Goal: Use online tool/utility: Utilize a website feature to perform a specific function

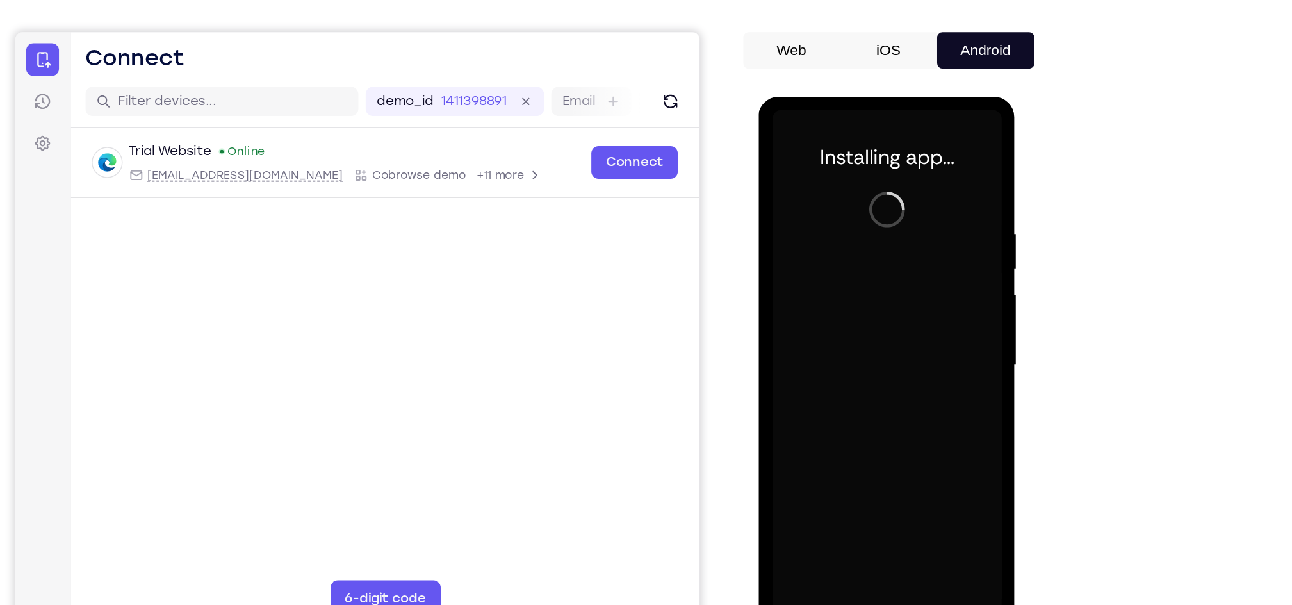
scroll to position [22, 0]
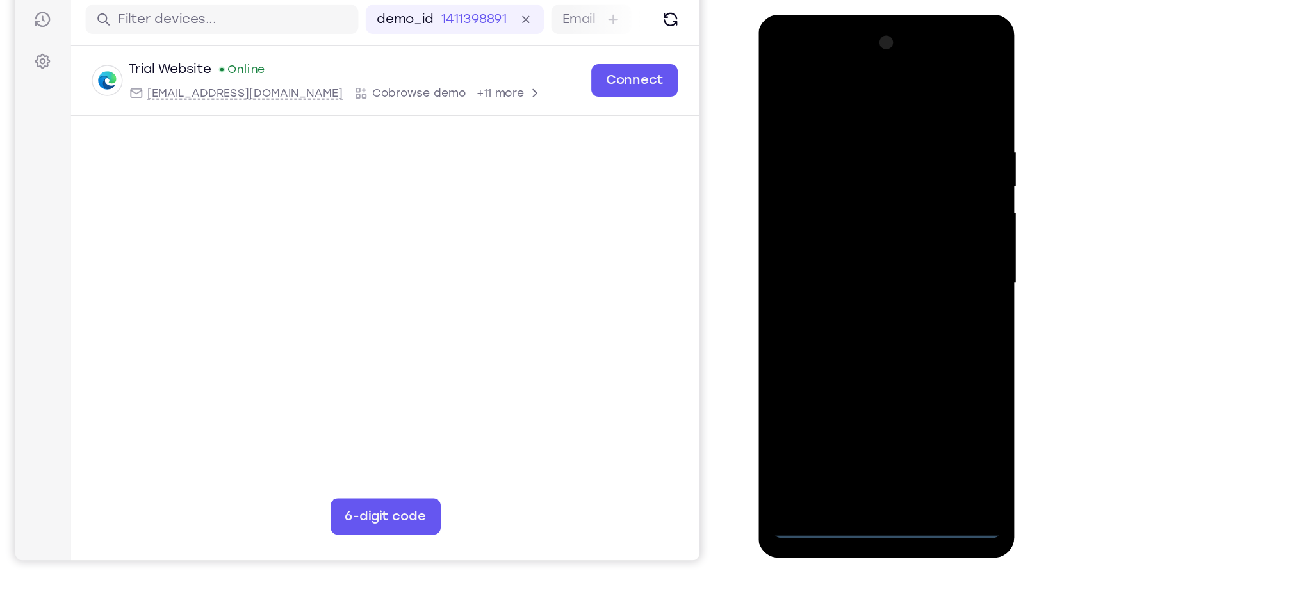
click at [860, 367] on div at bounding box center [848, 203] width 161 height 359
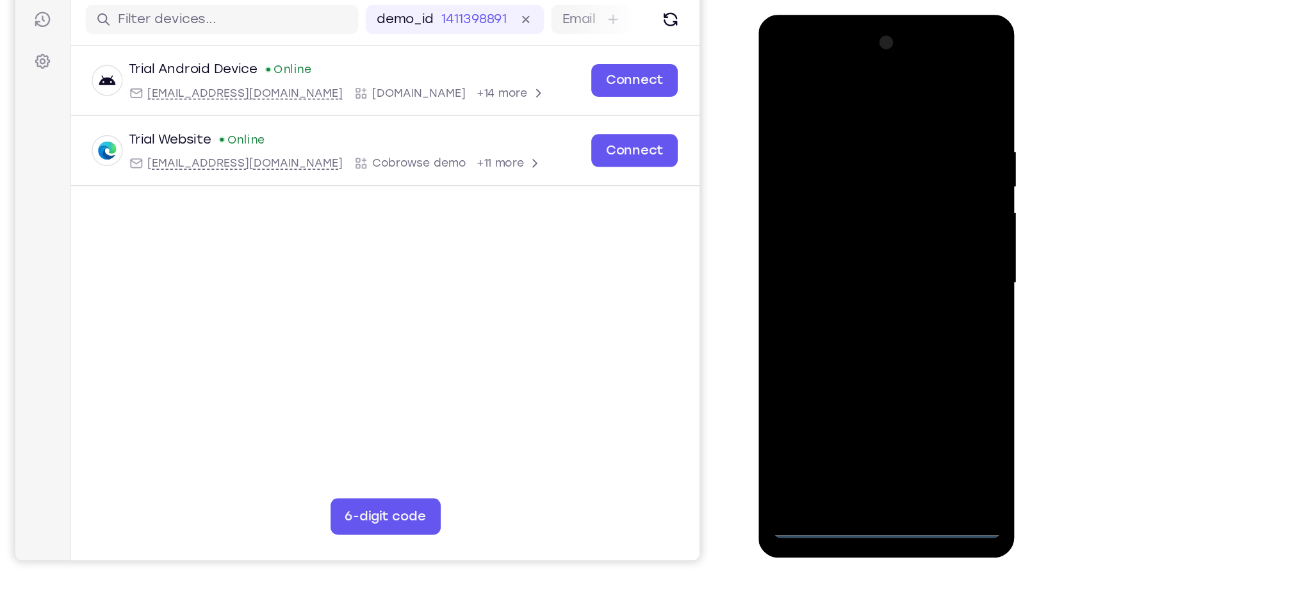
click at [851, 375] on div at bounding box center [848, 203] width 161 height 359
click at [907, 322] on div at bounding box center [848, 203] width 161 height 359
click at [795, 58] on div at bounding box center [848, 203] width 161 height 359
click at [891, 192] on div at bounding box center [848, 203] width 161 height 359
click at [830, 231] on div at bounding box center [848, 203] width 161 height 359
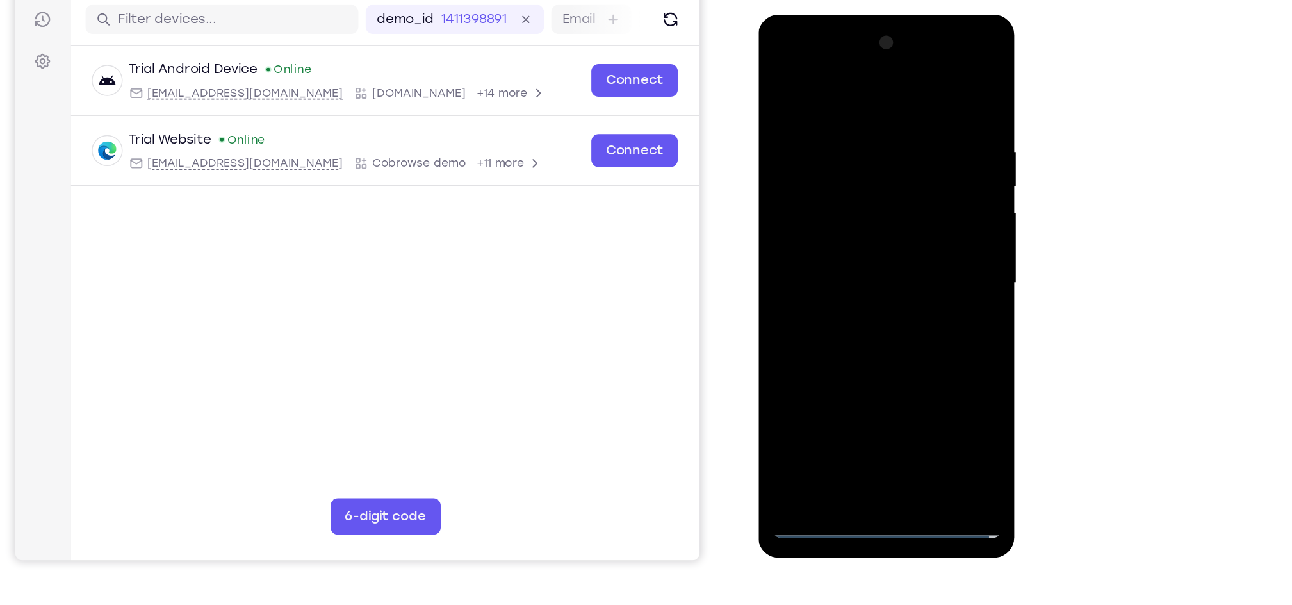
click at [822, 197] on div at bounding box center [848, 203] width 161 height 359
click at [815, 180] on div at bounding box center [848, 203] width 161 height 359
click at [808, 197] on div at bounding box center [848, 203] width 161 height 359
click at [824, 248] on div at bounding box center [848, 203] width 161 height 359
click at [831, 243] on div at bounding box center [848, 203] width 161 height 359
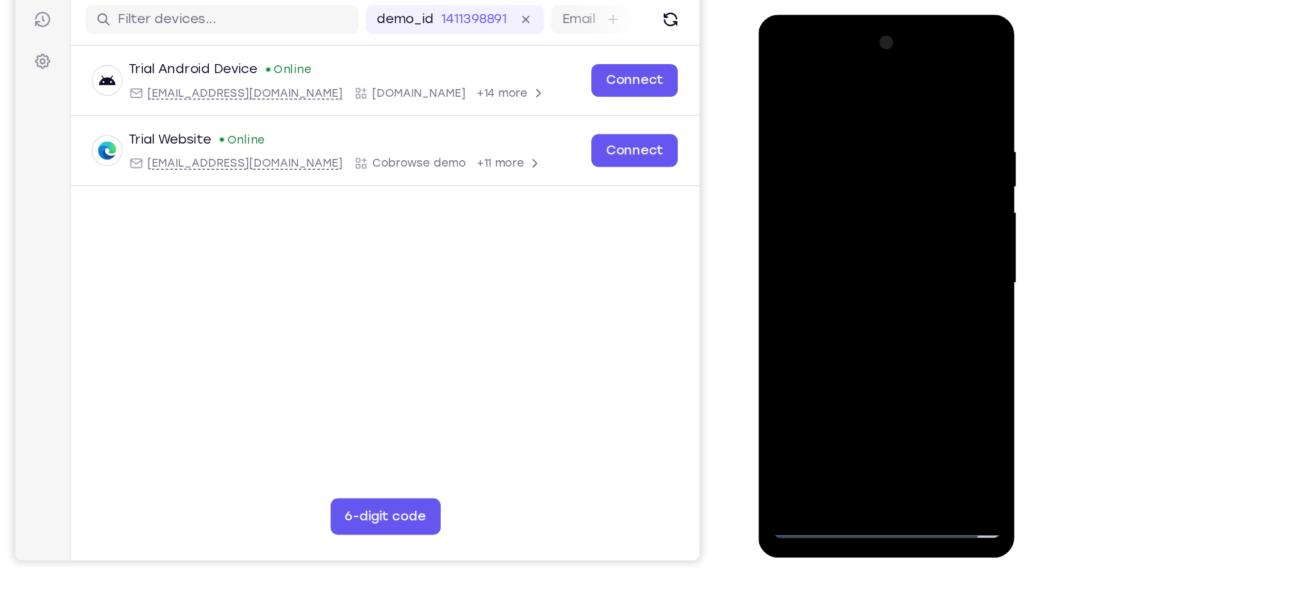
click at [835, 243] on div at bounding box center [848, 203] width 161 height 359
click at [851, 253] on div at bounding box center [848, 203] width 161 height 359
click at [867, 255] on div at bounding box center [848, 203] width 161 height 359
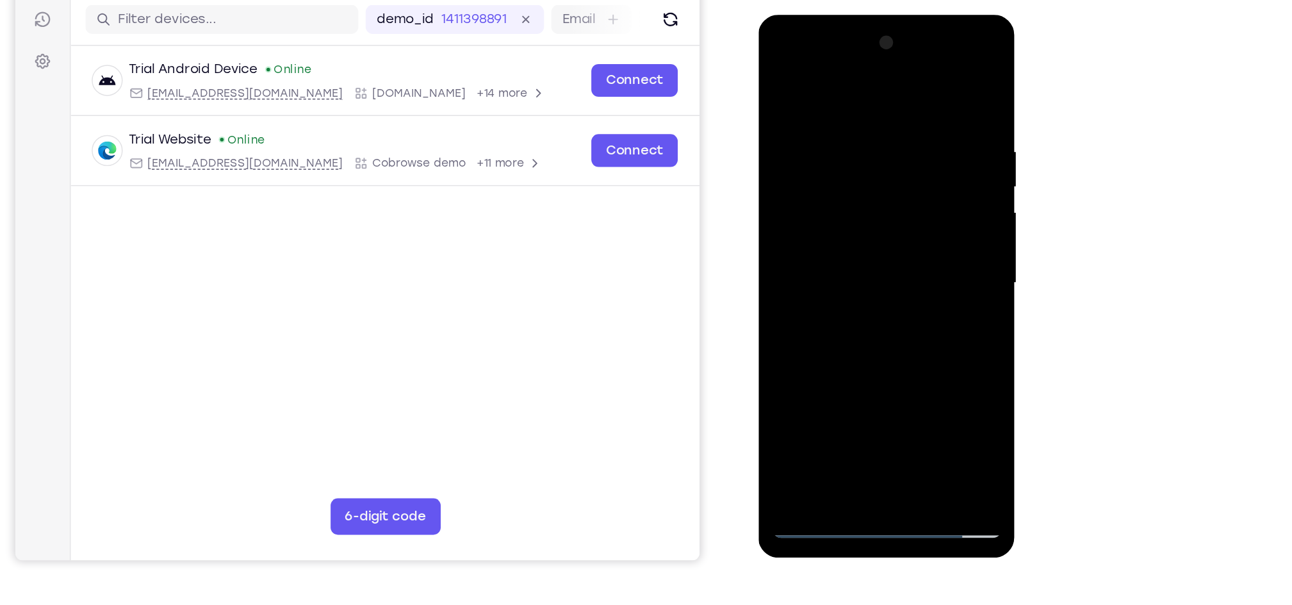
click at [881, 348] on div at bounding box center [848, 203] width 161 height 359
click at [866, 269] on div at bounding box center [848, 203] width 161 height 359
click at [811, 195] on div at bounding box center [848, 203] width 161 height 359
click at [849, 258] on div at bounding box center [848, 203] width 161 height 359
click at [806, 287] on div at bounding box center [848, 203] width 161 height 359
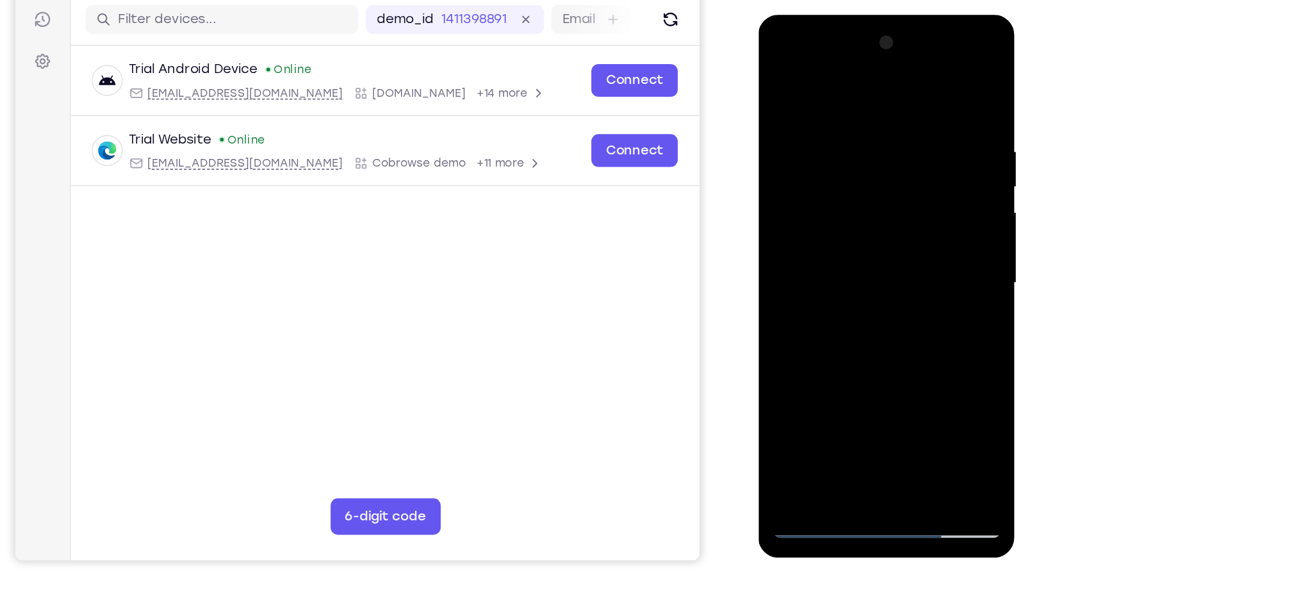
click at [819, 289] on div at bounding box center [848, 203] width 161 height 359
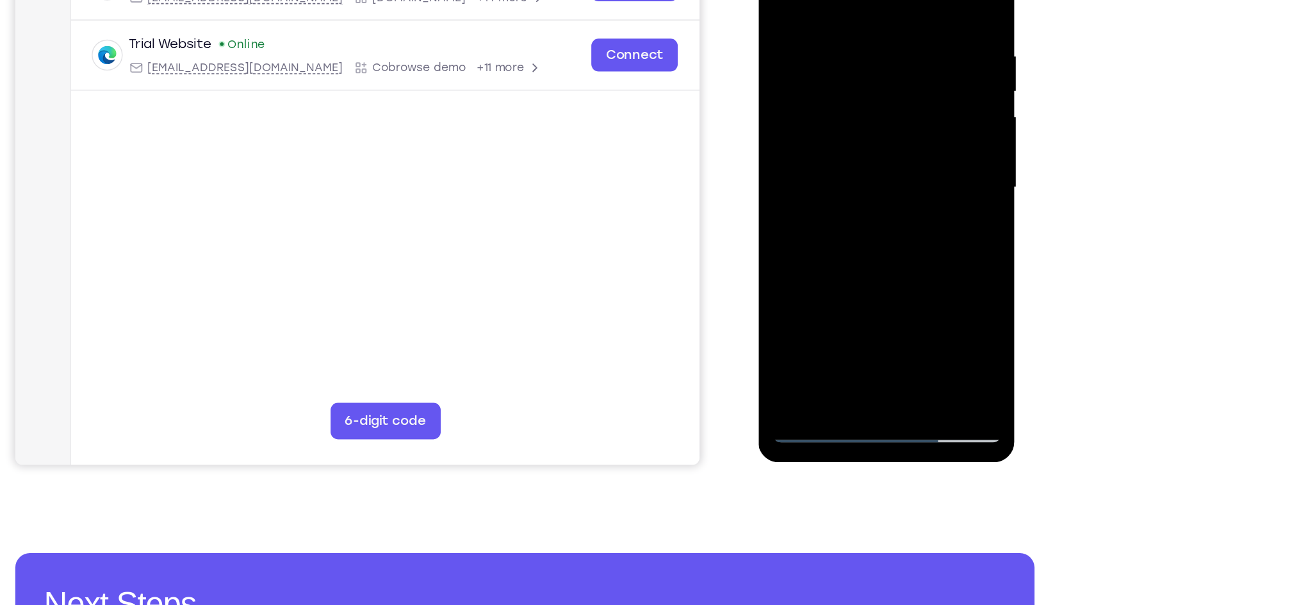
scroll to position [93, 0]
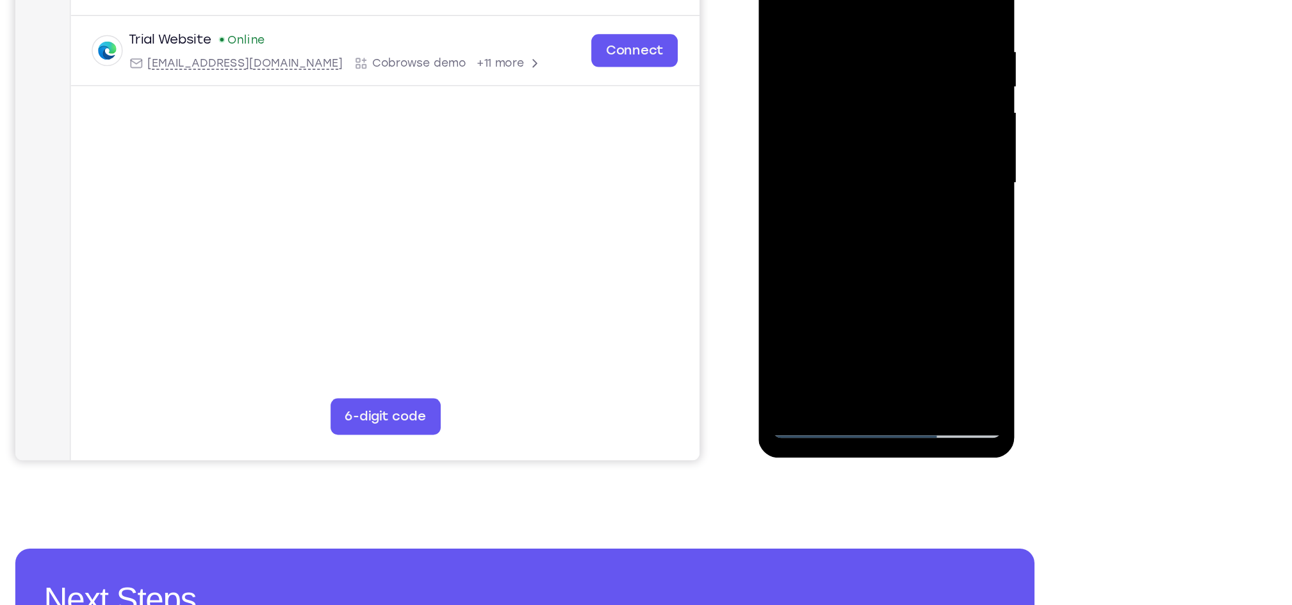
drag, startPoint x: 823, startPoint y: 200, endPoint x: 828, endPoint y: 133, distance: 67.5
click at [828, 133] on div at bounding box center [848, 104] width 161 height 359
click at [810, 213] on div at bounding box center [848, 104] width 161 height 359
click at [816, 250] on div at bounding box center [848, 104] width 161 height 359
click at [861, 152] on div at bounding box center [848, 104] width 161 height 359
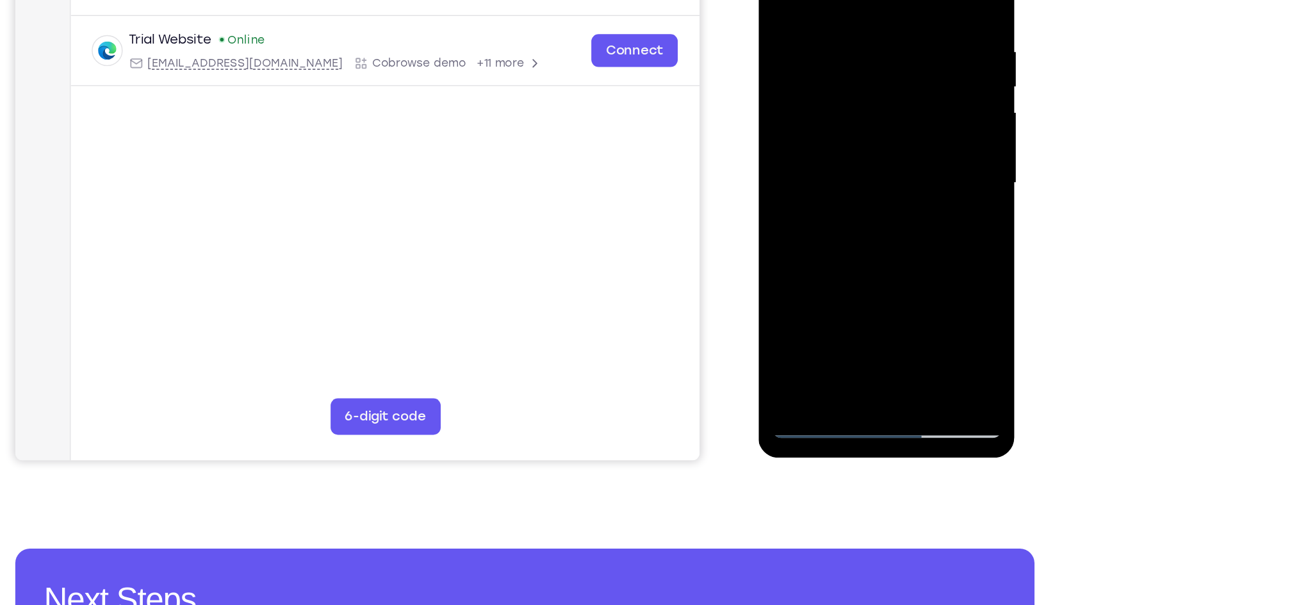
drag, startPoint x: 849, startPoint y: 221, endPoint x: 850, endPoint y: 186, distance: 34.6
click at [850, 186] on div at bounding box center [848, 104] width 161 height 359
drag, startPoint x: 842, startPoint y: 185, endPoint x: 843, endPoint y: 142, distance: 43.6
click at [843, 142] on div at bounding box center [848, 104] width 161 height 359
drag, startPoint x: 837, startPoint y: 224, endPoint x: 837, endPoint y: 127, distance: 96.7
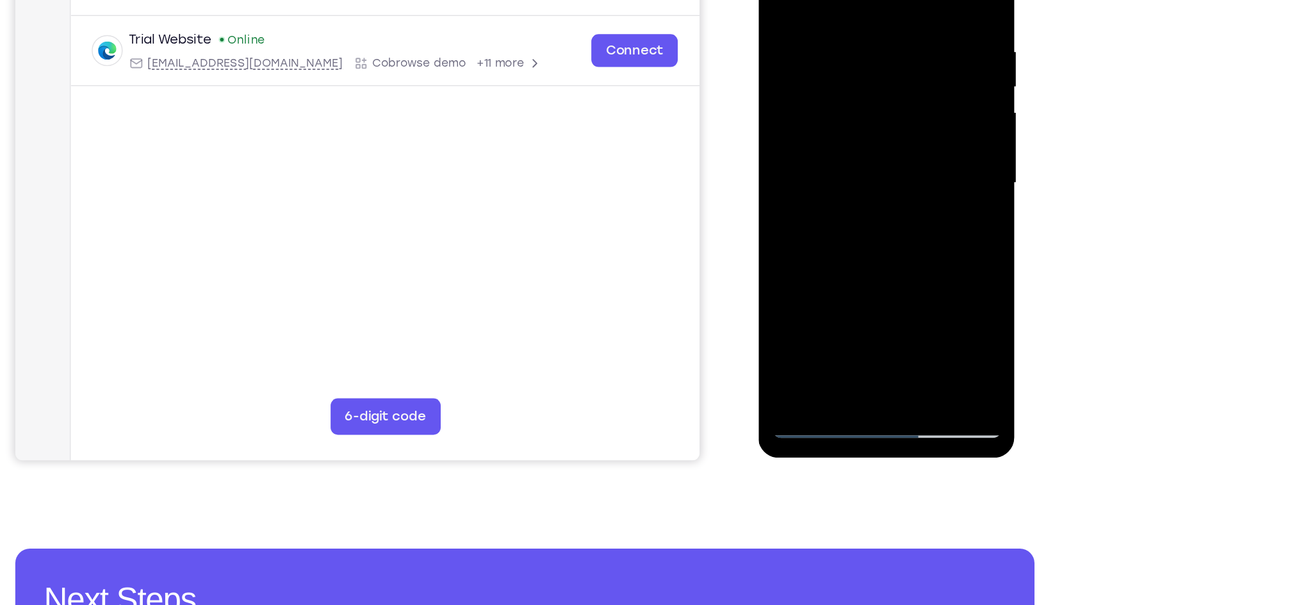
click at [837, 127] on div at bounding box center [848, 104] width 161 height 359
drag, startPoint x: 840, startPoint y: 197, endPoint x: 835, endPoint y: 227, distance: 30.4
click at [835, 227] on div at bounding box center [848, 104] width 161 height 359
click at [778, 174] on div at bounding box center [848, 104] width 161 height 359
click at [920, 256] on div at bounding box center [848, 104] width 161 height 359
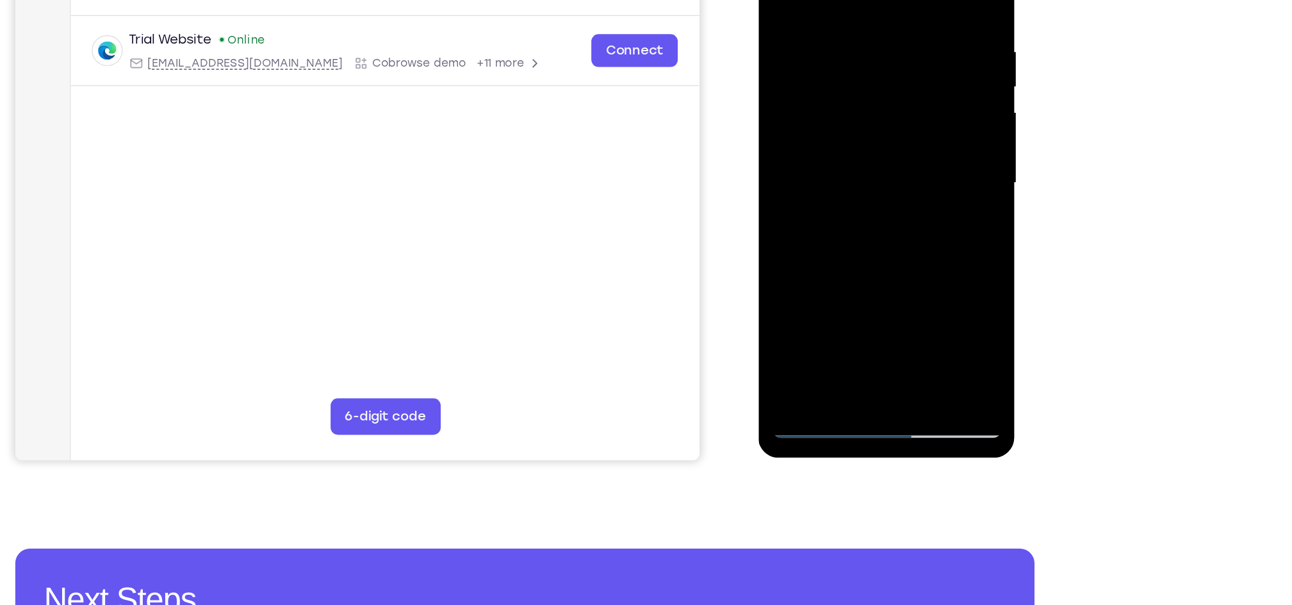
click at [778, 211] on div at bounding box center [848, 104] width 161 height 359
click at [805, 87] on div at bounding box center [848, 104] width 161 height 359
click at [805, 89] on div at bounding box center [848, 104] width 161 height 359
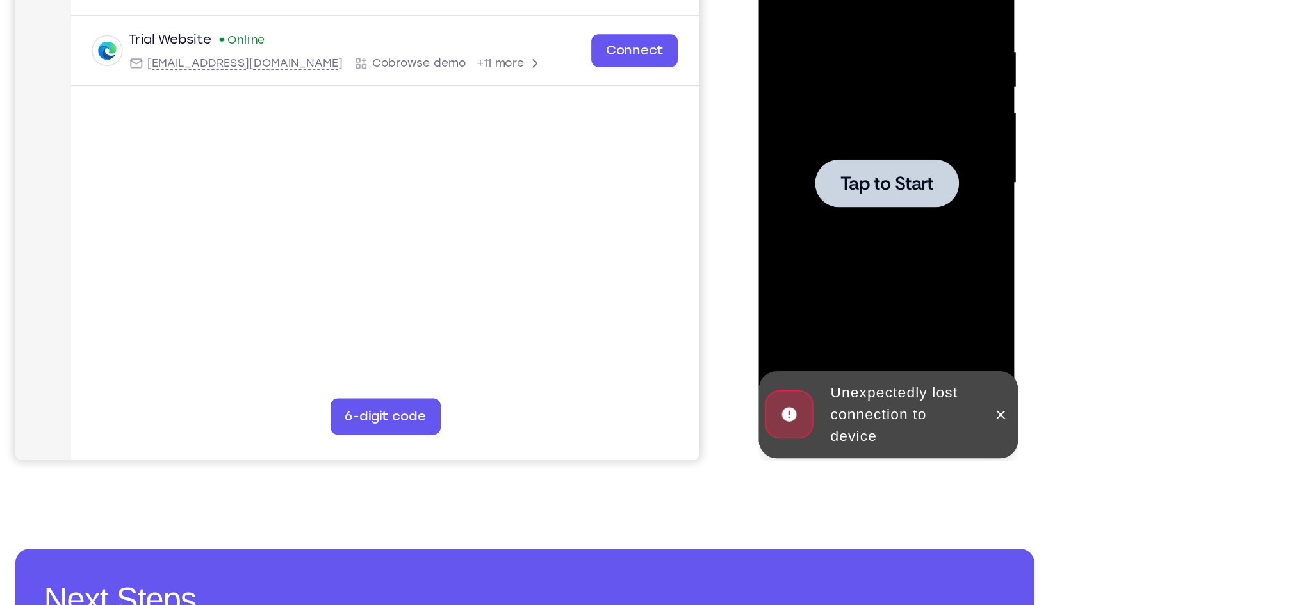
click at [858, 125] on div at bounding box center [848, 104] width 161 height 359
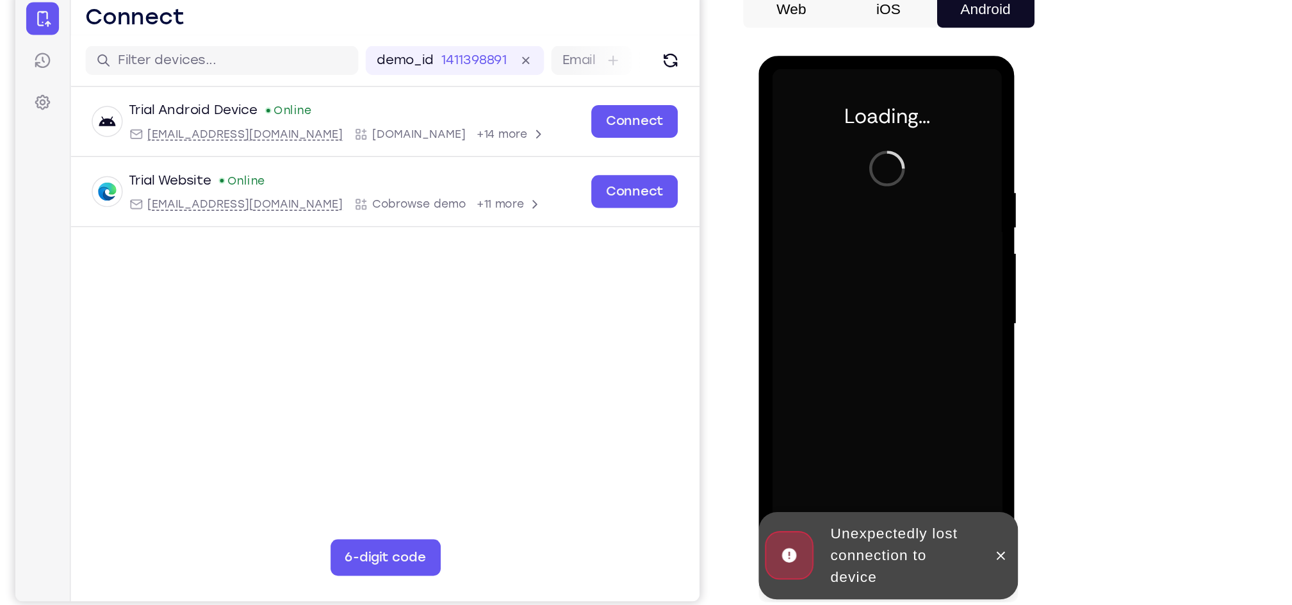
scroll to position [92, 0]
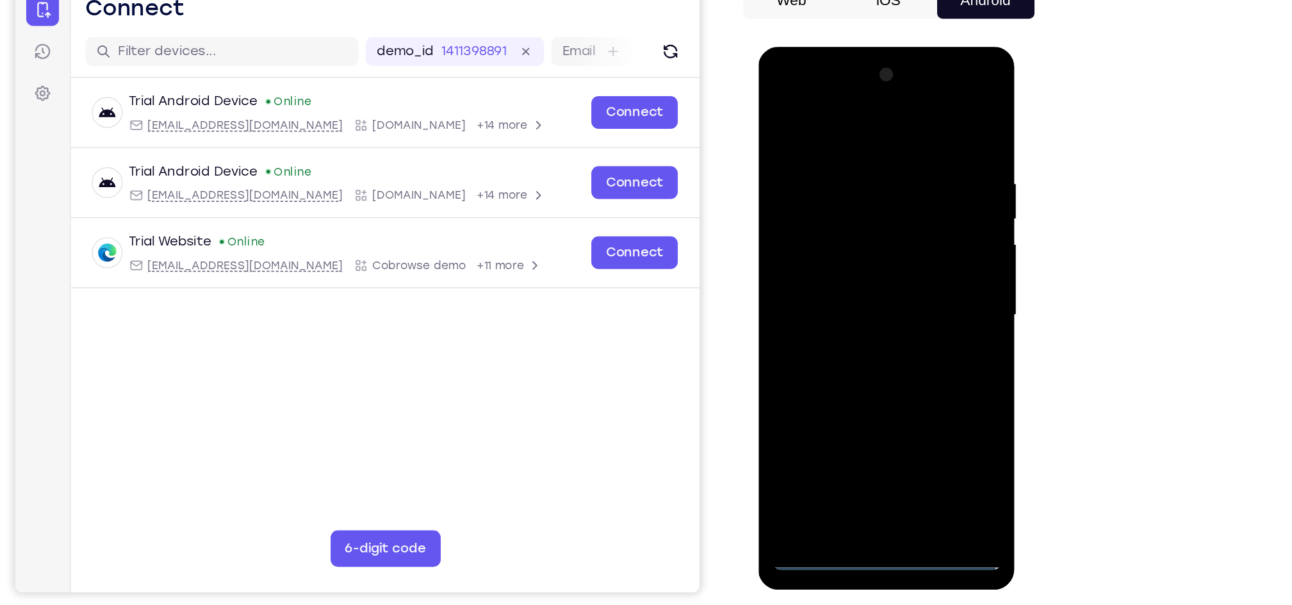
click at [852, 409] on div at bounding box center [848, 235] width 161 height 359
click at [908, 351] on div at bounding box center [848, 235] width 161 height 359
click at [790, 83] on div at bounding box center [848, 235] width 161 height 359
click at [781, 92] on div at bounding box center [848, 235] width 161 height 359
click at [904, 233] on div at bounding box center [848, 235] width 161 height 359
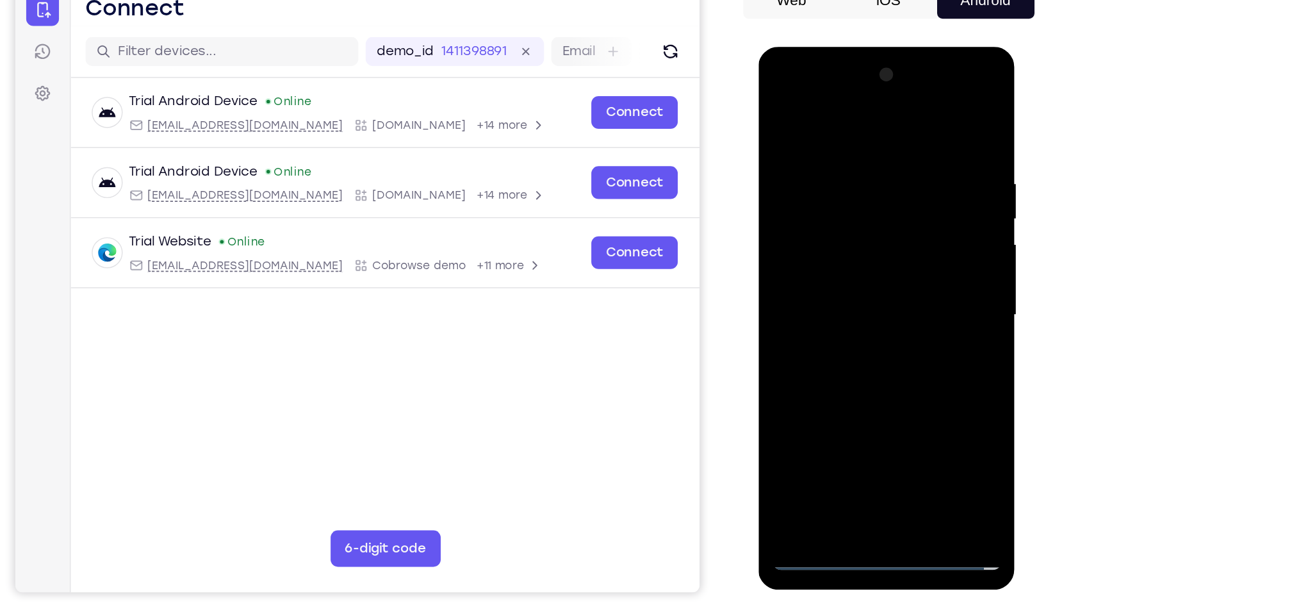
click at [833, 259] on div at bounding box center [848, 235] width 161 height 359
click at [836, 220] on div at bounding box center [848, 235] width 161 height 359
click at [828, 215] on div at bounding box center [848, 235] width 161 height 359
click at [797, 236] on div at bounding box center [848, 235] width 161 height 359
click at [837, 281] on div at bounding box center [848, 235] width 161 height 359
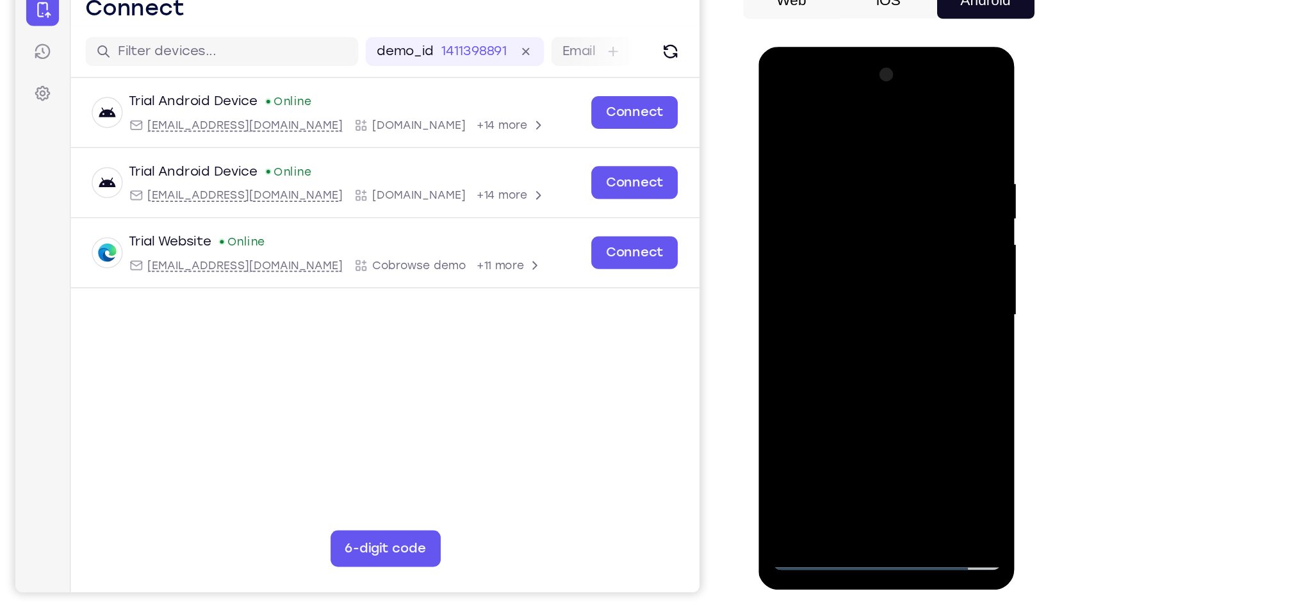
click at [840, 272] on div at bounding box center [848, 235] width 161 height 359
click at [866, 281] on div at bounding box center [848, 235] width 161 height 359
click at [879, 383] on div at bounding box center [848, 235] width 161 height 359
click at [849, 282] on div at bounding box center [848, 235] width 161 height 359
click at [881, 389] on div at bounding box center [848, 235] width 161 height 359
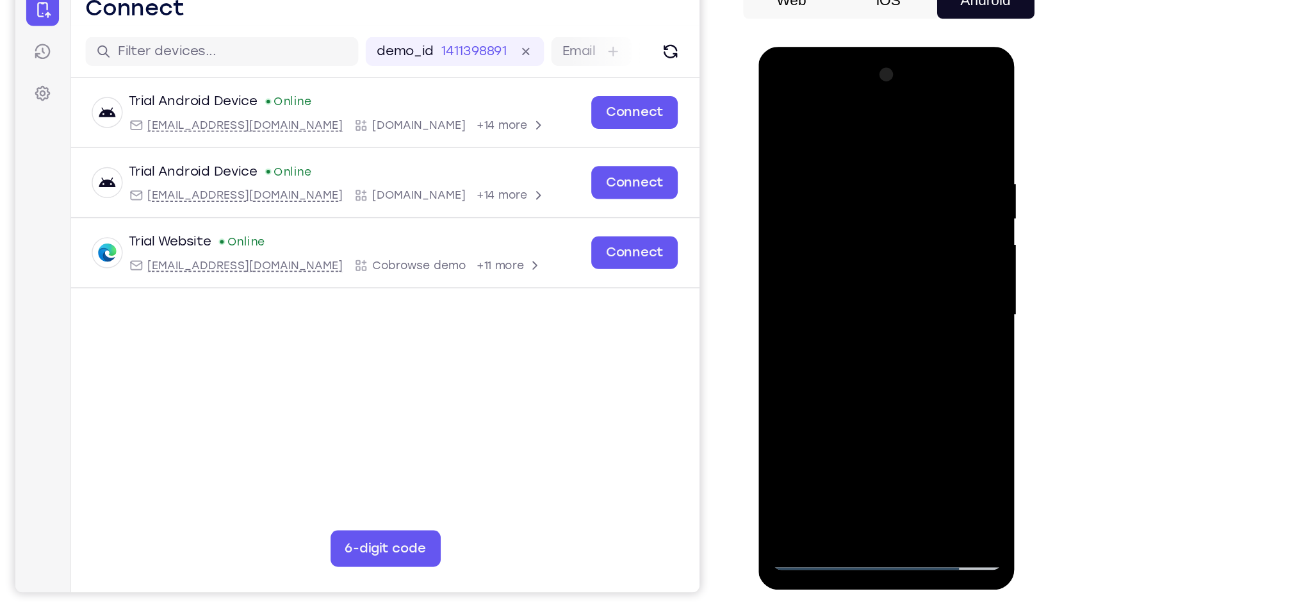
click at [846, 300] on div at bounding box center [848, 235] width 161 height 359
click at [853, 229] on div at bounding box center [848, 235] width 161 height 359
click at [833, 361] on div at bounding box center [848, 235] width 161 height 359
click at [847, 357] on div at bounding box center [848, 235] width 161 height 359
click at [811, 337] on div at bounding box center [848, 235] width 161 height 359
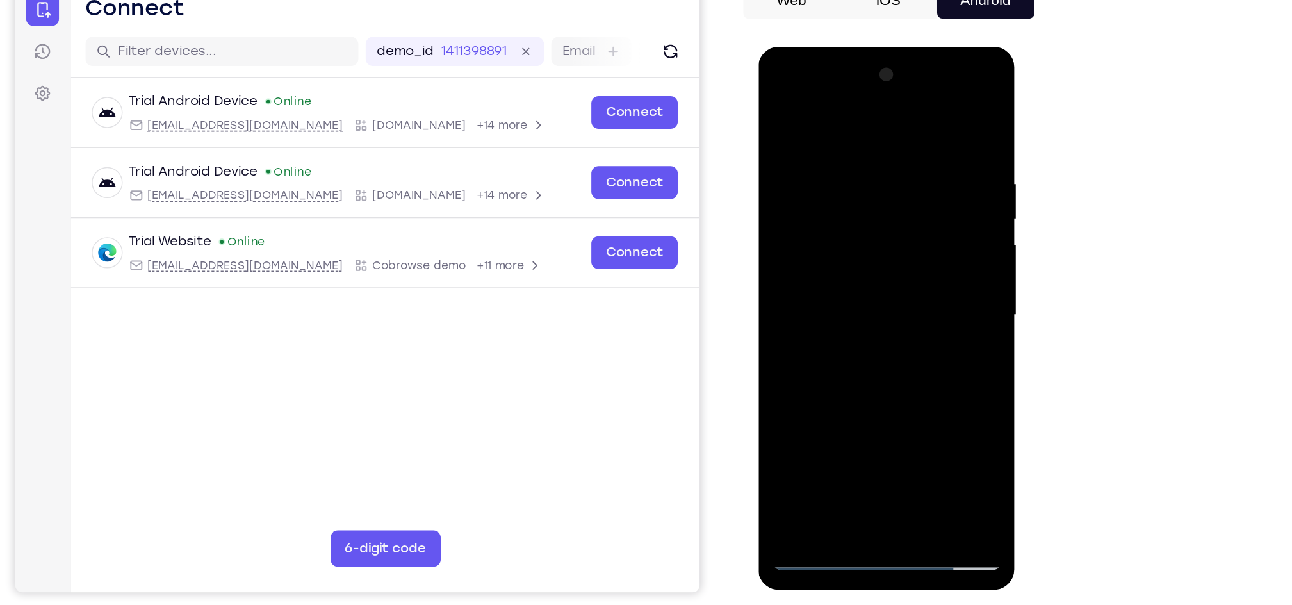
click at [839, 266] on div at bounding box center [848, 235] width 161 height 359
click at [917, 110] on div at bounding box center [848, 235] width 161 height 359
click at [919, 104] on div at bounding box center [848, 235] width 161 height 359
click at [776, 106] on div at bounding box center [848, 235] width 161 height 359
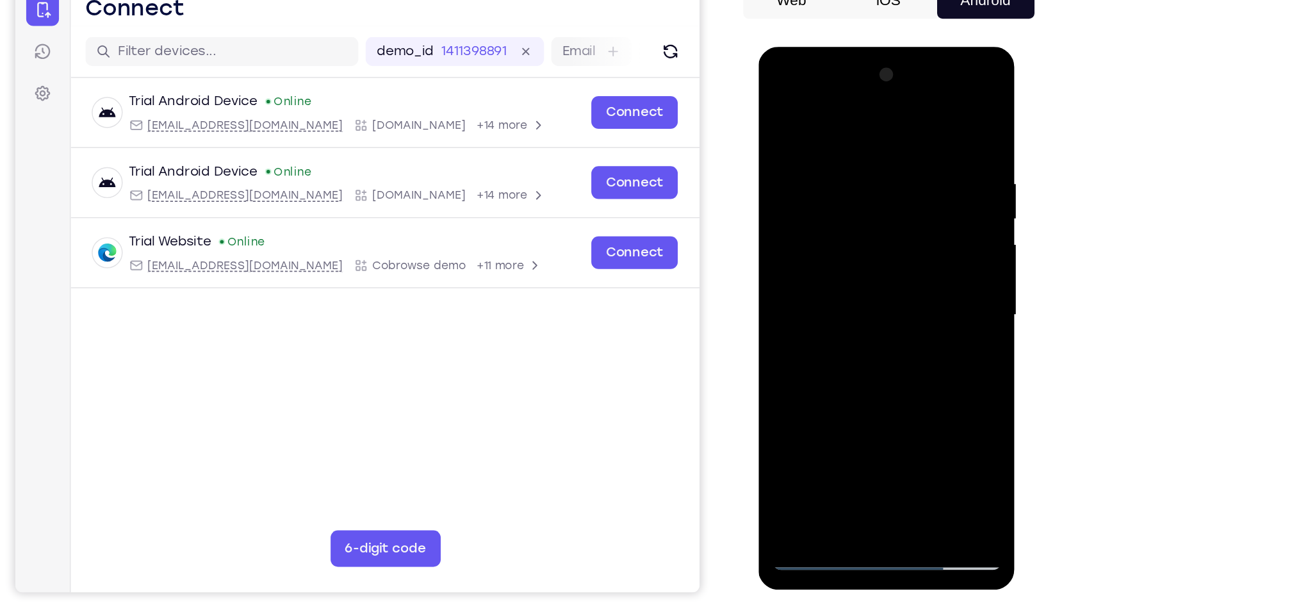
click at [874, 283] on div at bounding box center [848, 235] width 161 height 359
click at [806, 332] on div at bounding box center [848, 235] width 161 height 359
click at [834, 332] on div at bounding box center [848, 235] width 161 height 359
click at [818, 320] on div at bounding box center [848, 235] width 161 height 359
click at [881, 352] on div at bounding box center [848, 235] width 161 height 359
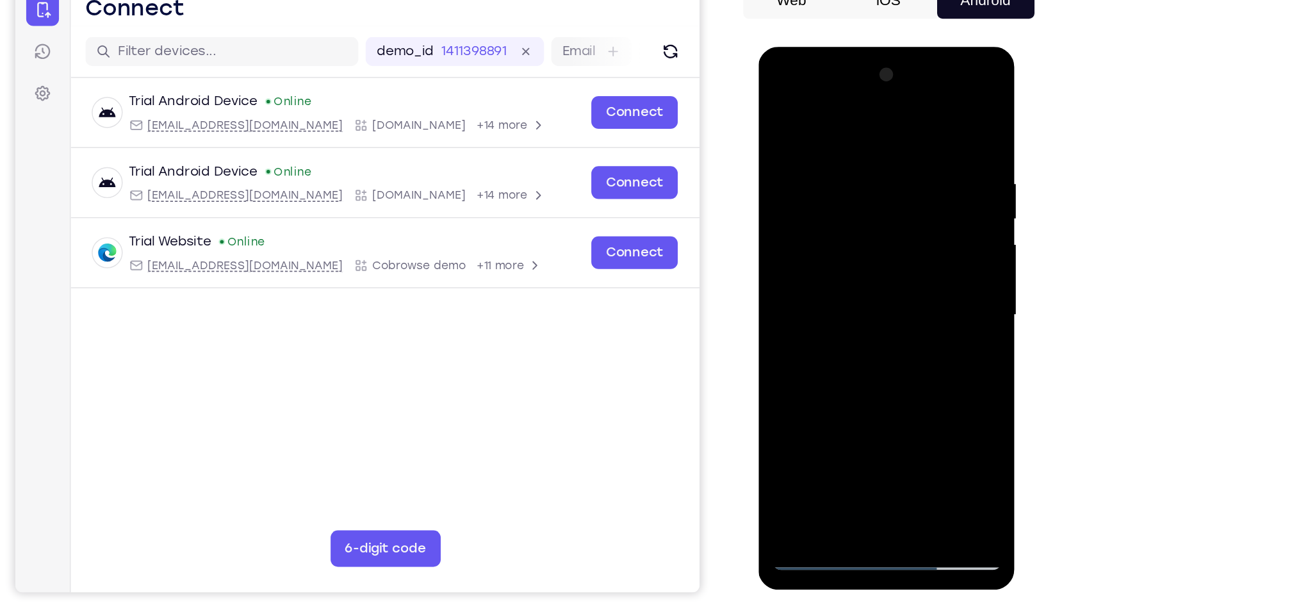
click at [904, 353] on div at bounding box center [848, 235] width 161 height 359
click at [912, 268] on div at bounding box center [848, 235] width 161 height 359
click at [781, 106] on div at bounding box center [848, 235] width 161 height 359
click at [799, 405] on div at bounding box center [848, 235] width 161 height 359
click at [773, 107] on div at bounding box center [848, 235] width 161 height 359
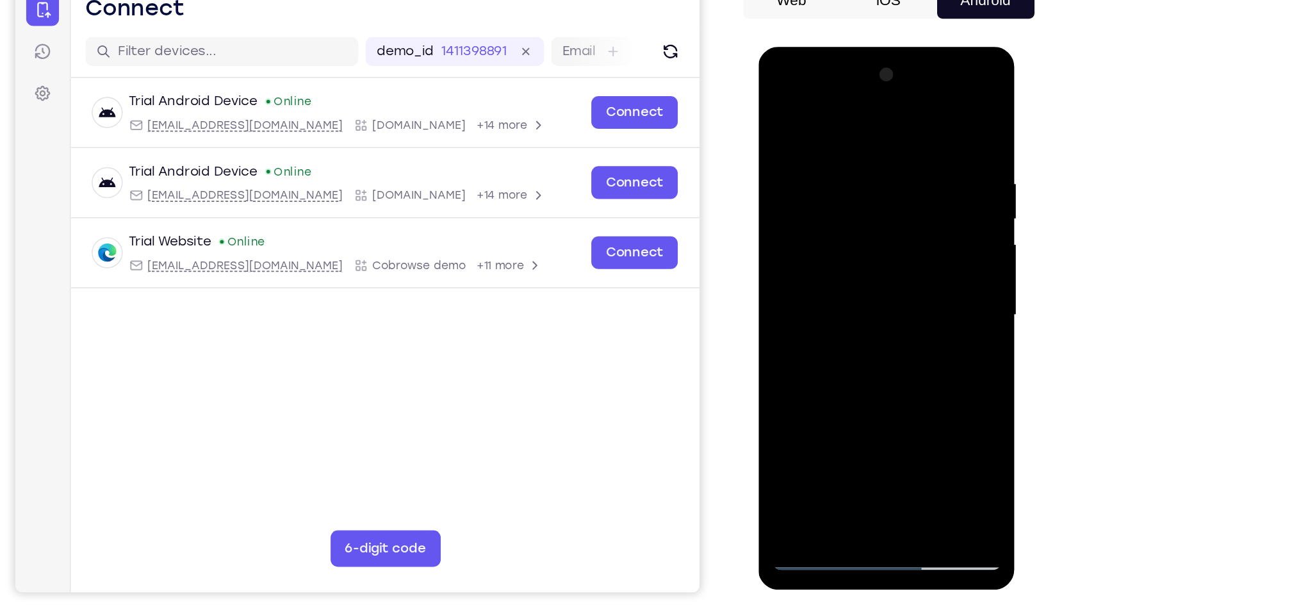
click at [780, 106] on div at bounding box center [848, 235] width 161 height 359
click at [917, 99] on div at bounding box center [848, 235] width 161 height 359
click at [778, 102] on div at bounding box center [848, 235] width 161 height 359
click at [929, 283] on div at bounding box center [848, 235] width 161 height 359
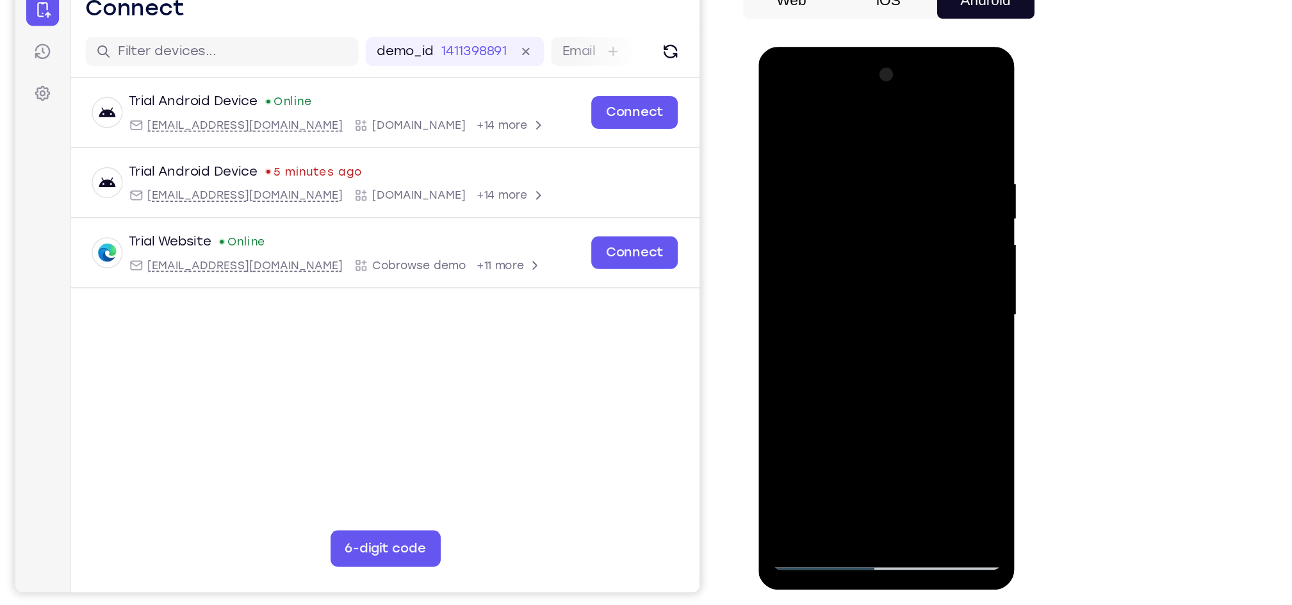
click at [929, 283] on div at bounding box center [848, 235] width 161 height 359
click at [928, 283] on div at bounding box center [848, 235] width 161 height 359
click at [921, 284] on div at bounding box center [848, 235] width 161 height 359
click at [919, 231] on div at bounding box center [848, 235] width 161 height 359
click at [922, 138] on div at bounding box center [848, 235] width 161 height 359
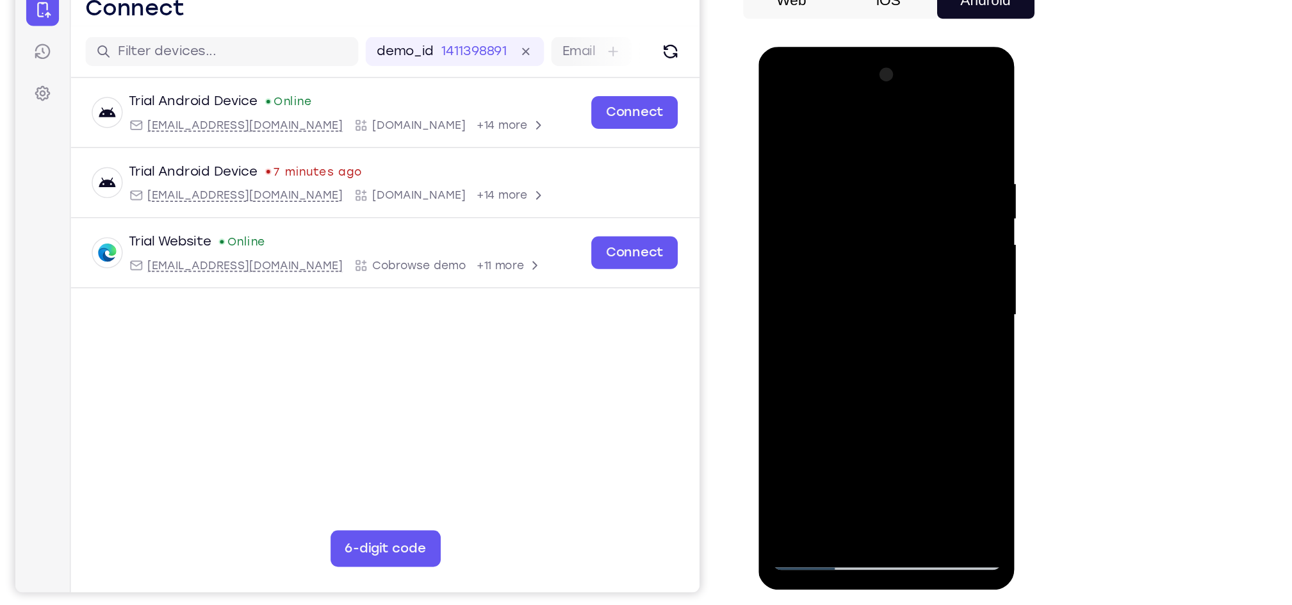
click at [922, 138] on div at bounding box center [848, 235] width 161 height 359
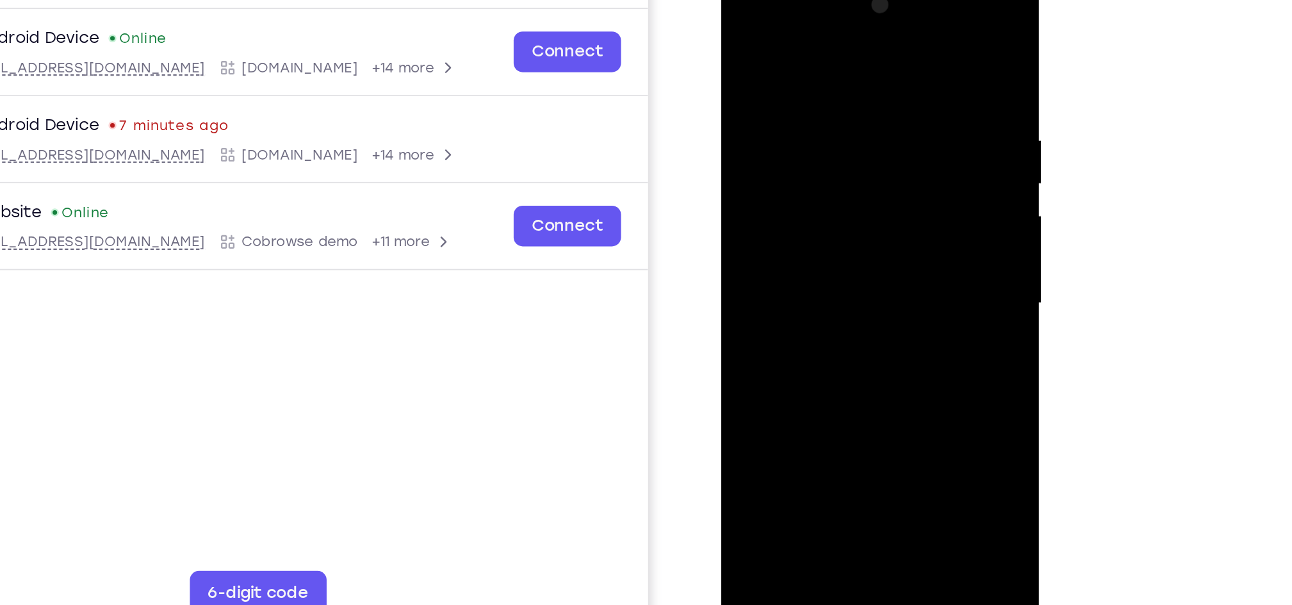
scroll to position [92, 0]
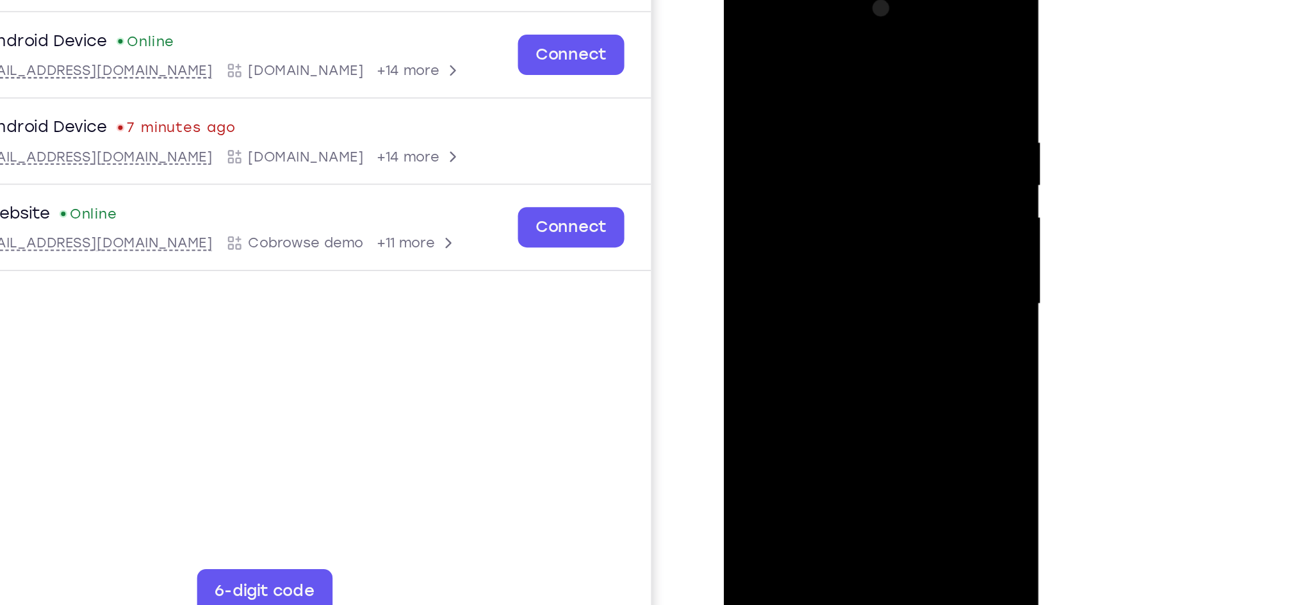
click at [883, 136] on div at bounding box center [813, 163] width 161 height 359
click at [883, 137] on div at bounding box center [813, 163] width 161 height 359
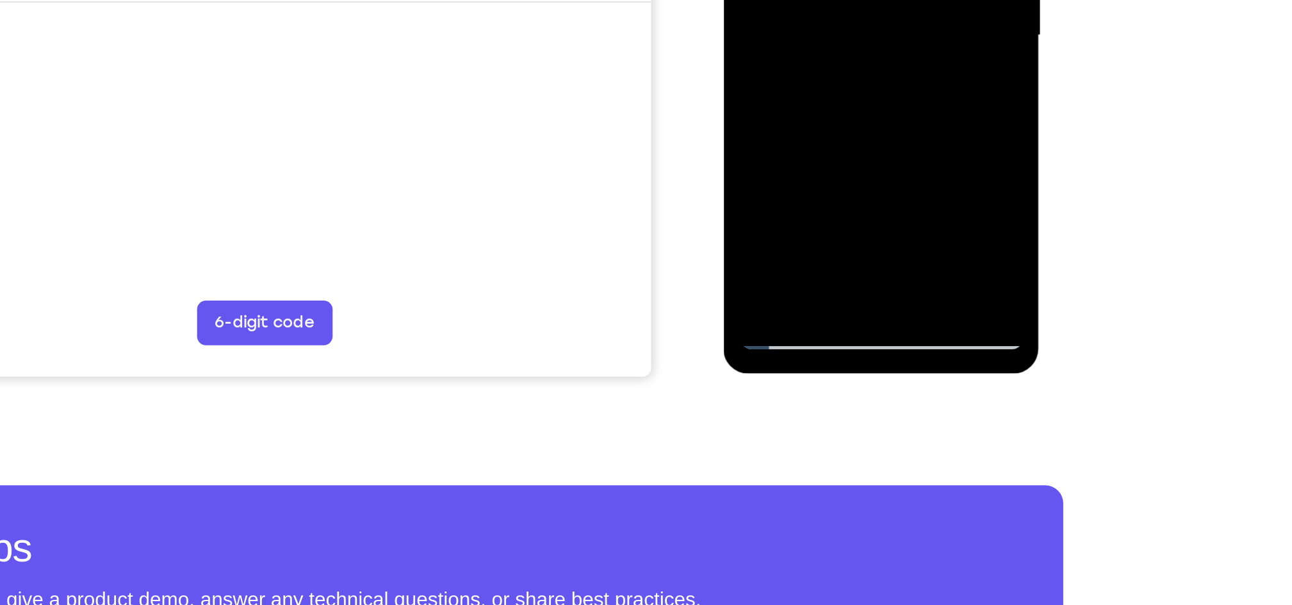
scroll to position [120, 0]
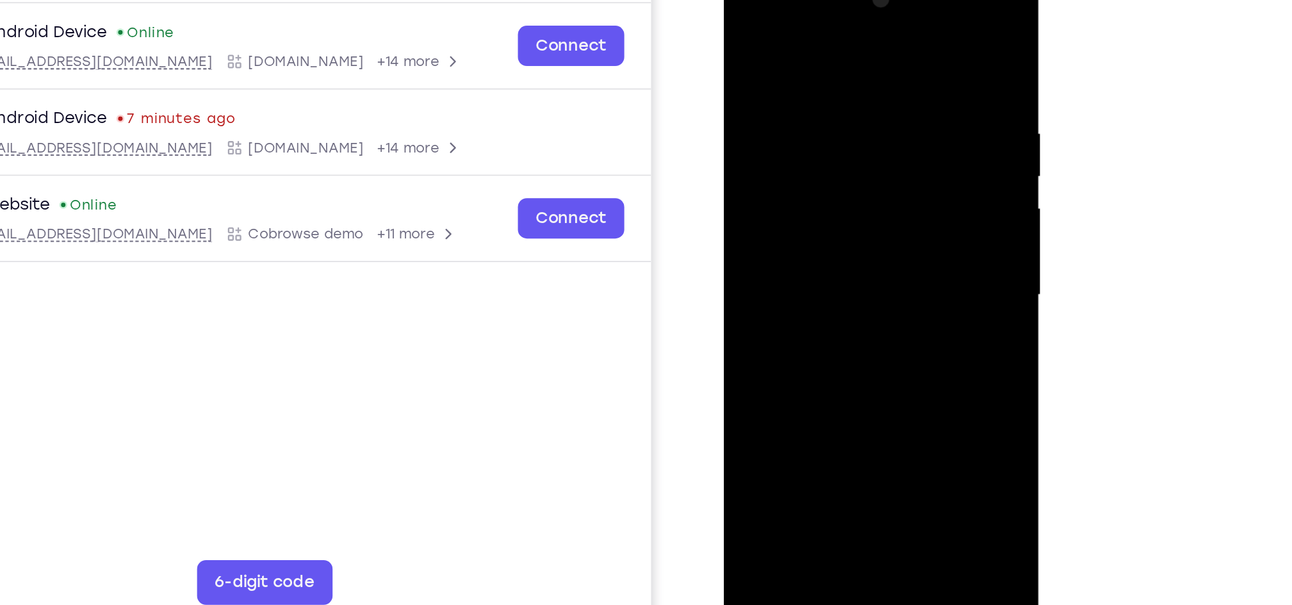
click at [882, 267] on div at bounding box center [813, 155] width 161 height 359
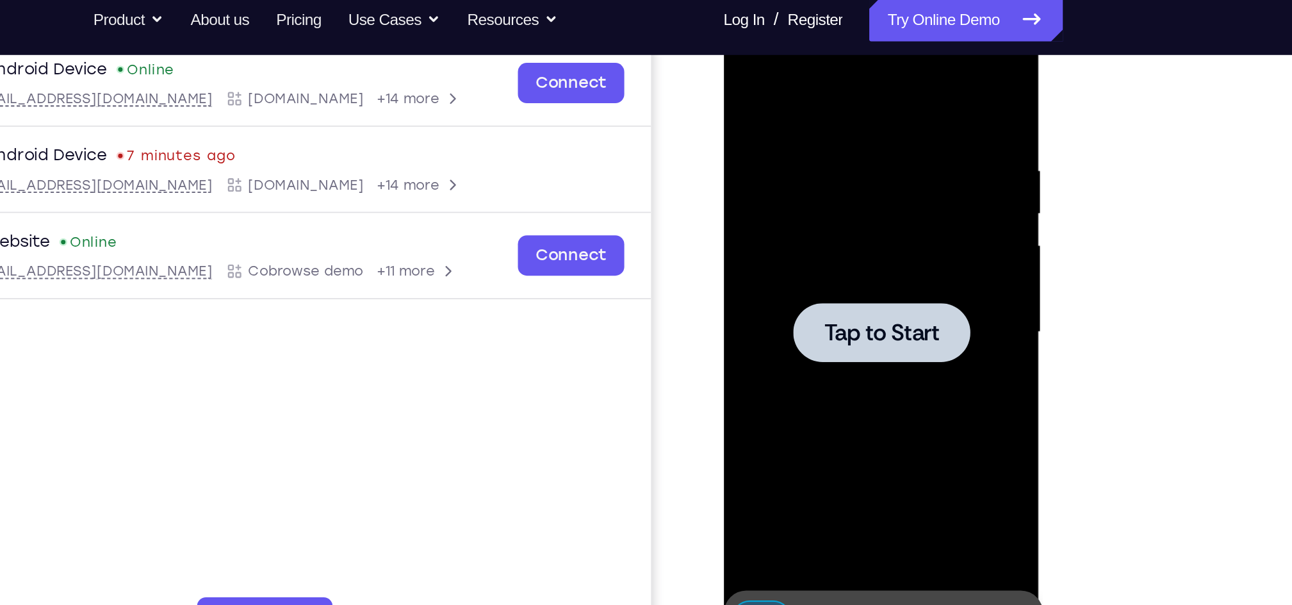
scroll to position [199, 0]
